Goal: Find contact information: Find contact information

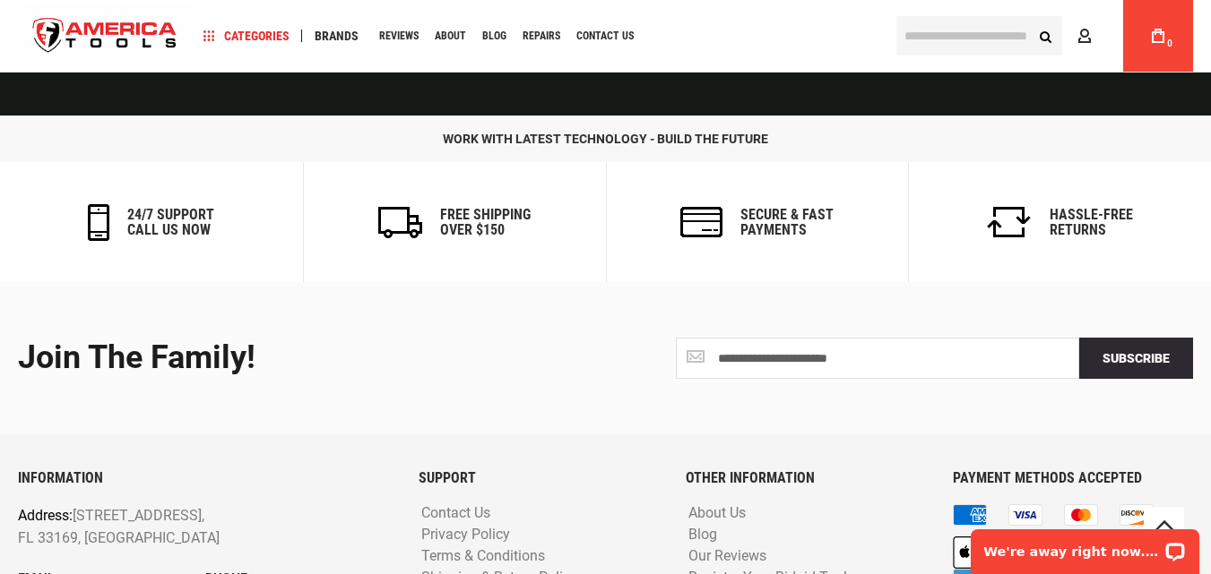
scroll to position [4544, 0]
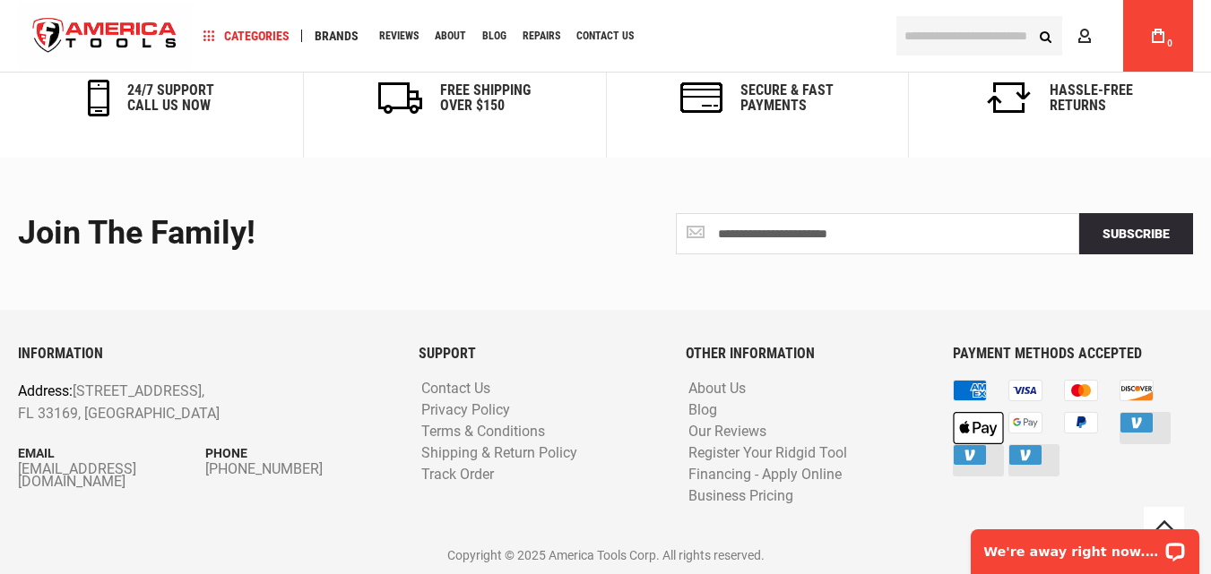
click at [160, 418] on p "Address: [STREET_ADDRESS]" at bounding box center [167, 403] width 299 height 46
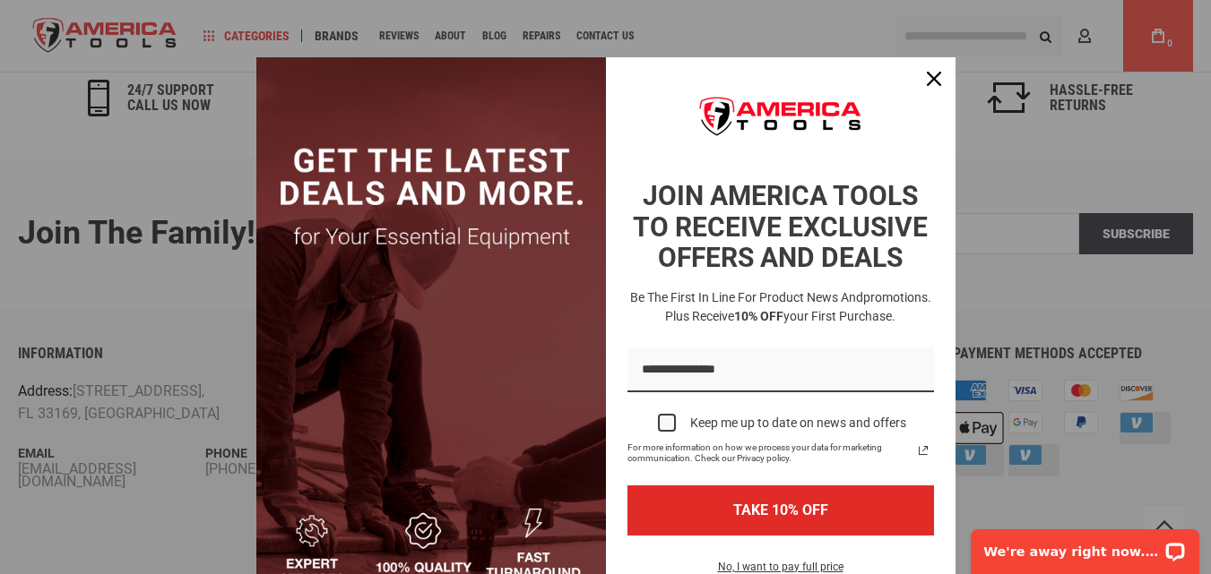
click at [170, 371] on div "Marketing offer form" at bounding box center [605, 287] width 1211 height 574
click at [914, 61] on button "Close" at bounding box center [933, 78] width 43 height 43
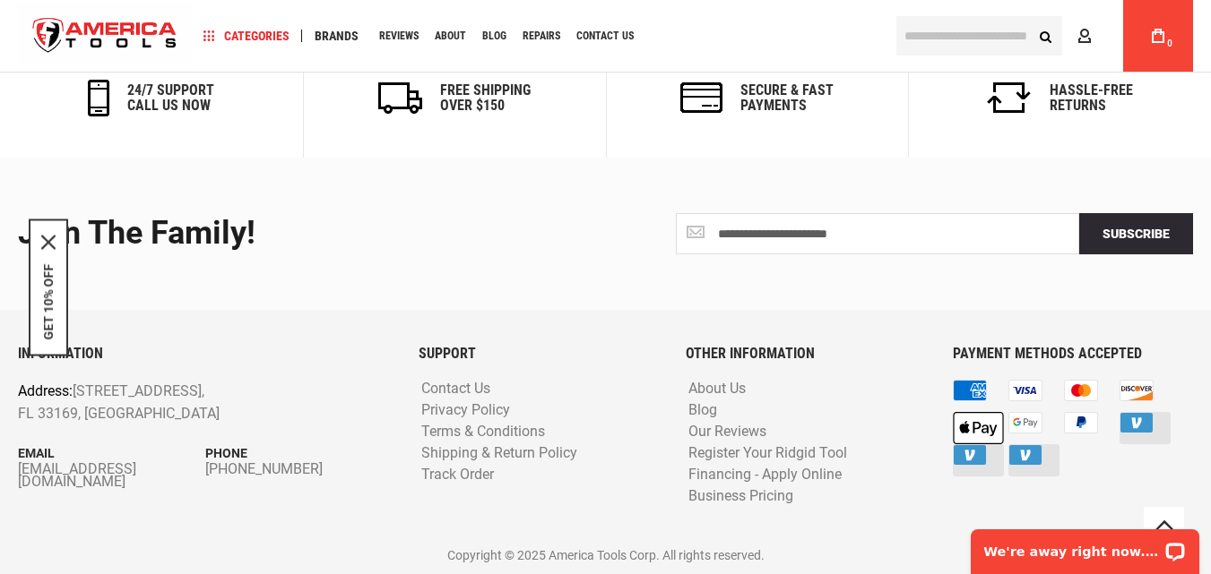
click at [125, 390] on p "Address: [STREET_ADDRESS]" at bounding box center [167, 403] width 299 height 46
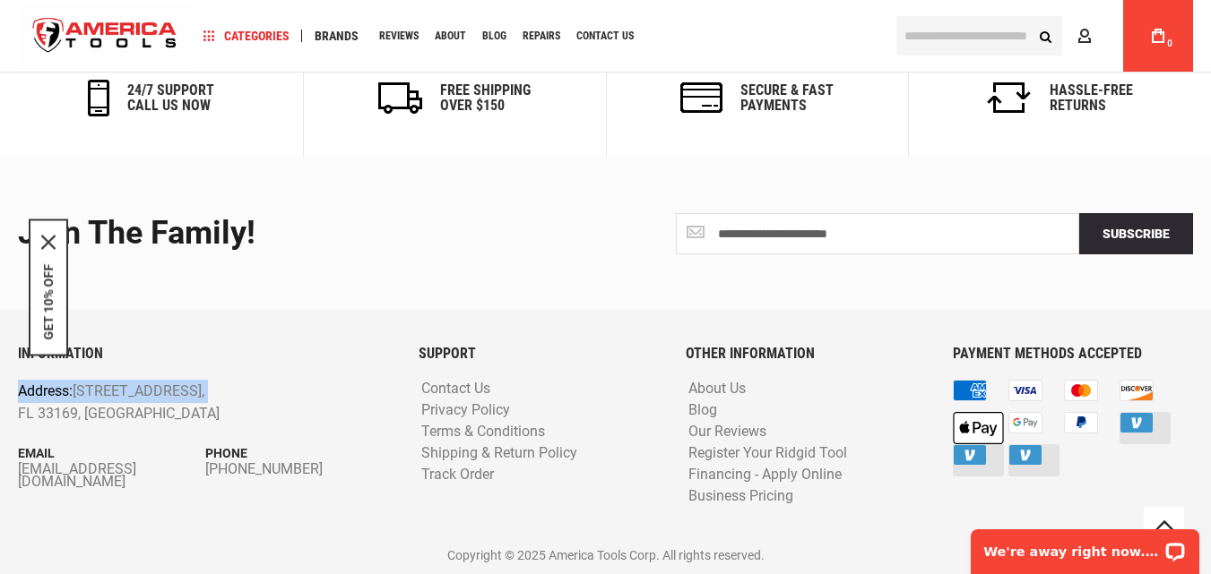
click at [125, 390] on p "Address: [STREET_ADDRESS]" at bounding box center [167, 403] width 299 height 46
drag, startPoint x: 73, startPoint y: 381, endPoint x: 187, endPoint y: 411, distance: 117.8
click at [187, 411] on p "Address: [STREET_ADDRESS]" at bounding box center [167, 403] width 299 height 46
copy p "[STREET_ADDRESS]"
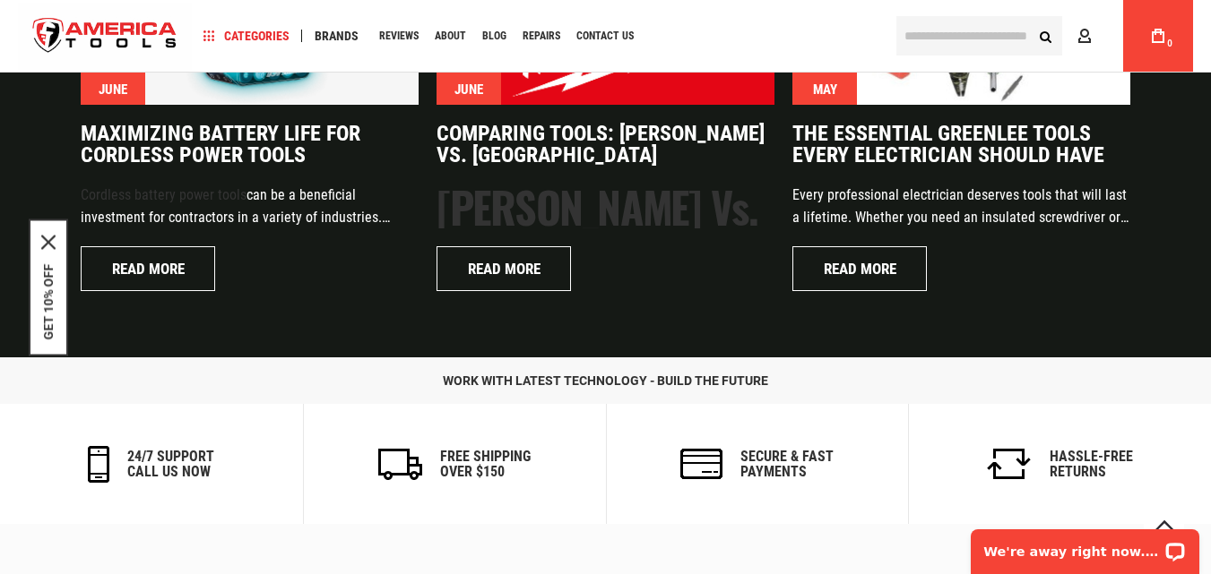
scroll to position [4233, 0]
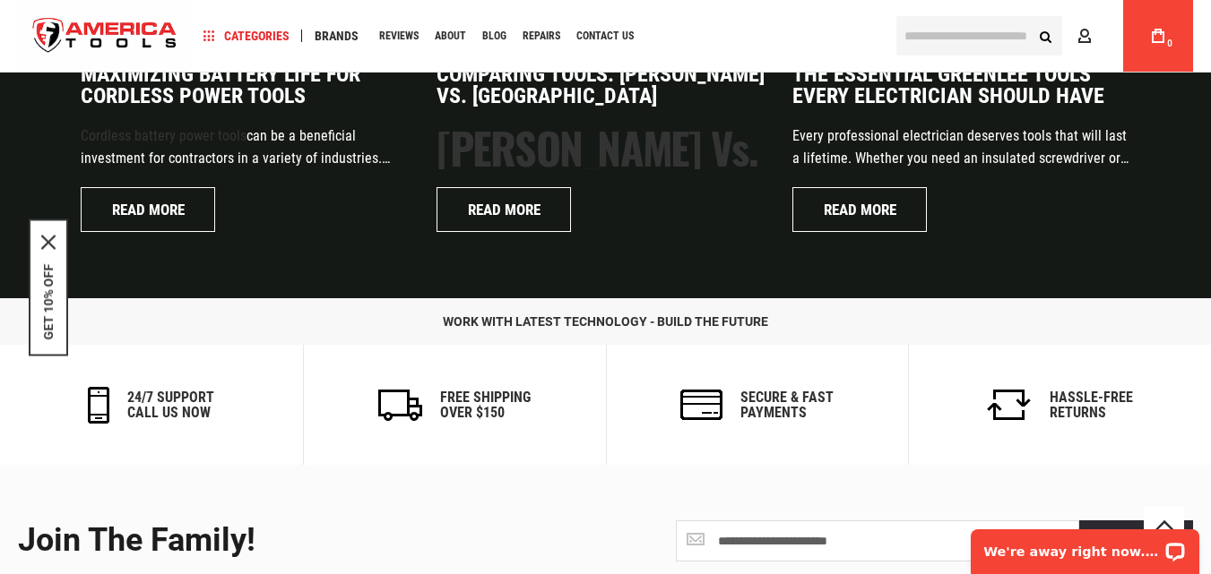
click at [350, 499] on div "**********" at bounding box center [605, 541] width 1202 height 152
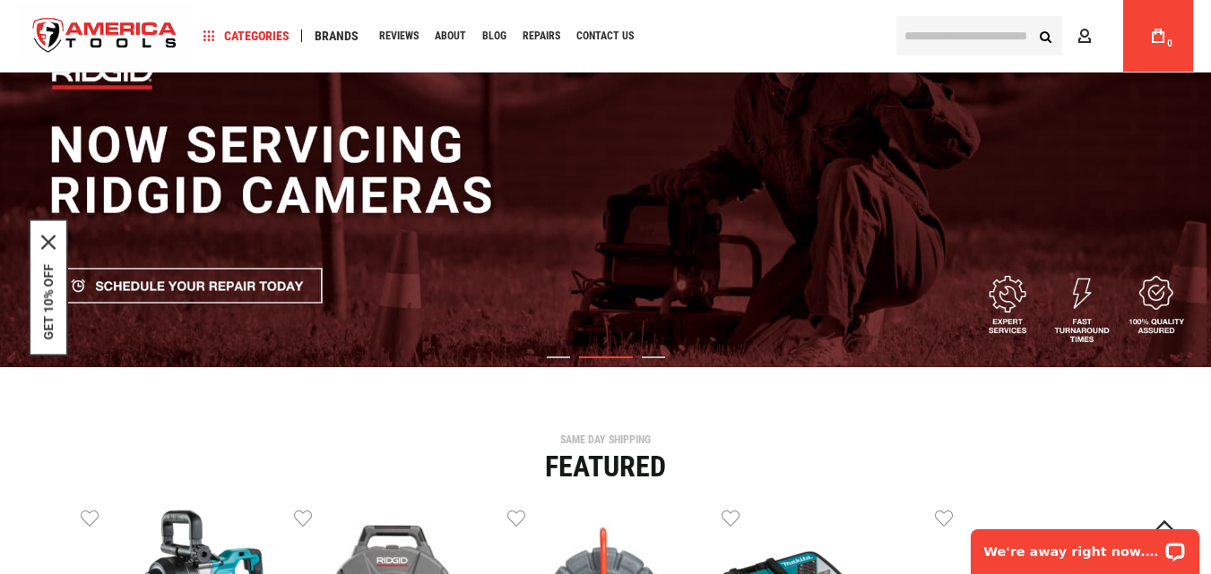
scroll to position [0, 0]
